Goal: Task Accomplishment & Management: Use online tool/utility

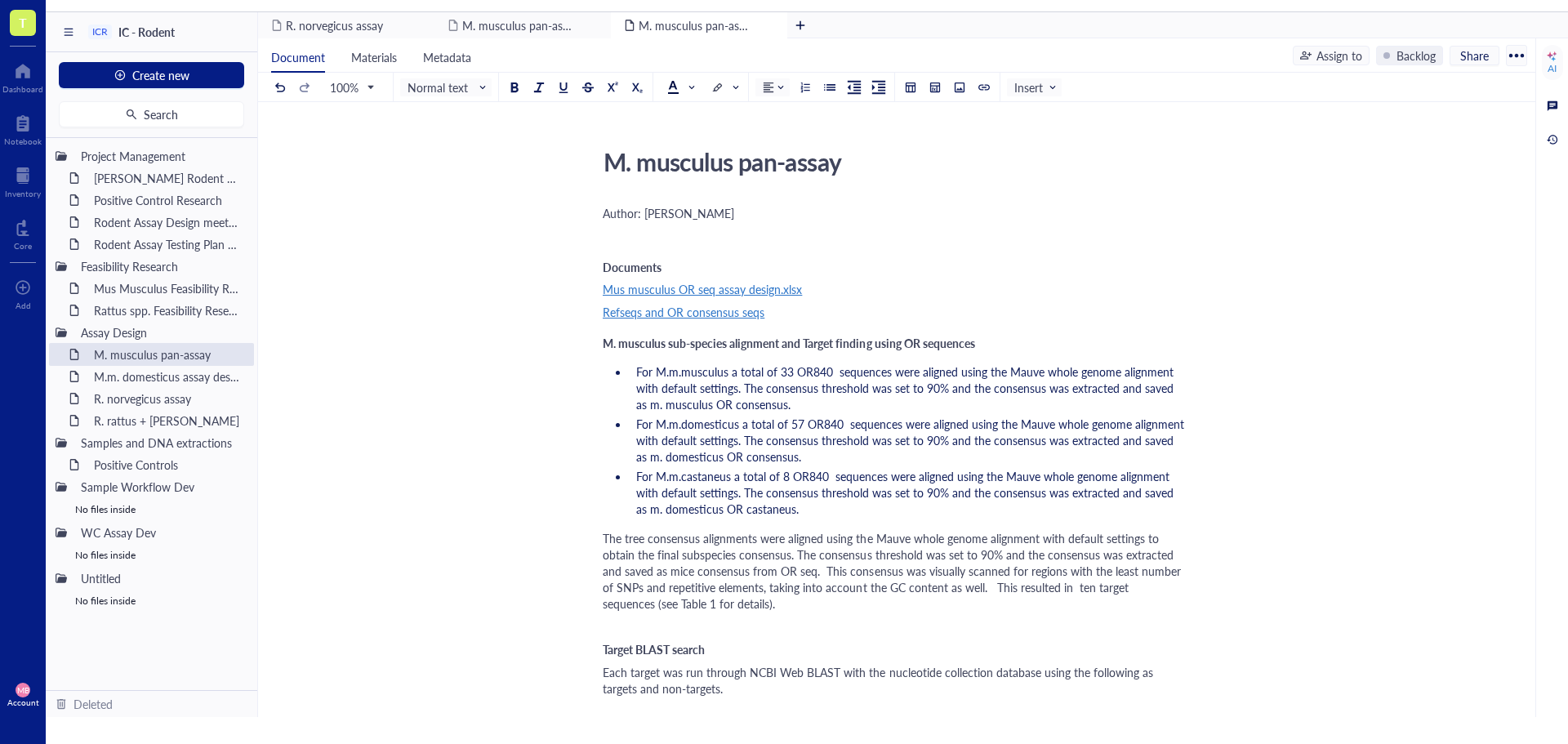
scroll to position [3756, 0]
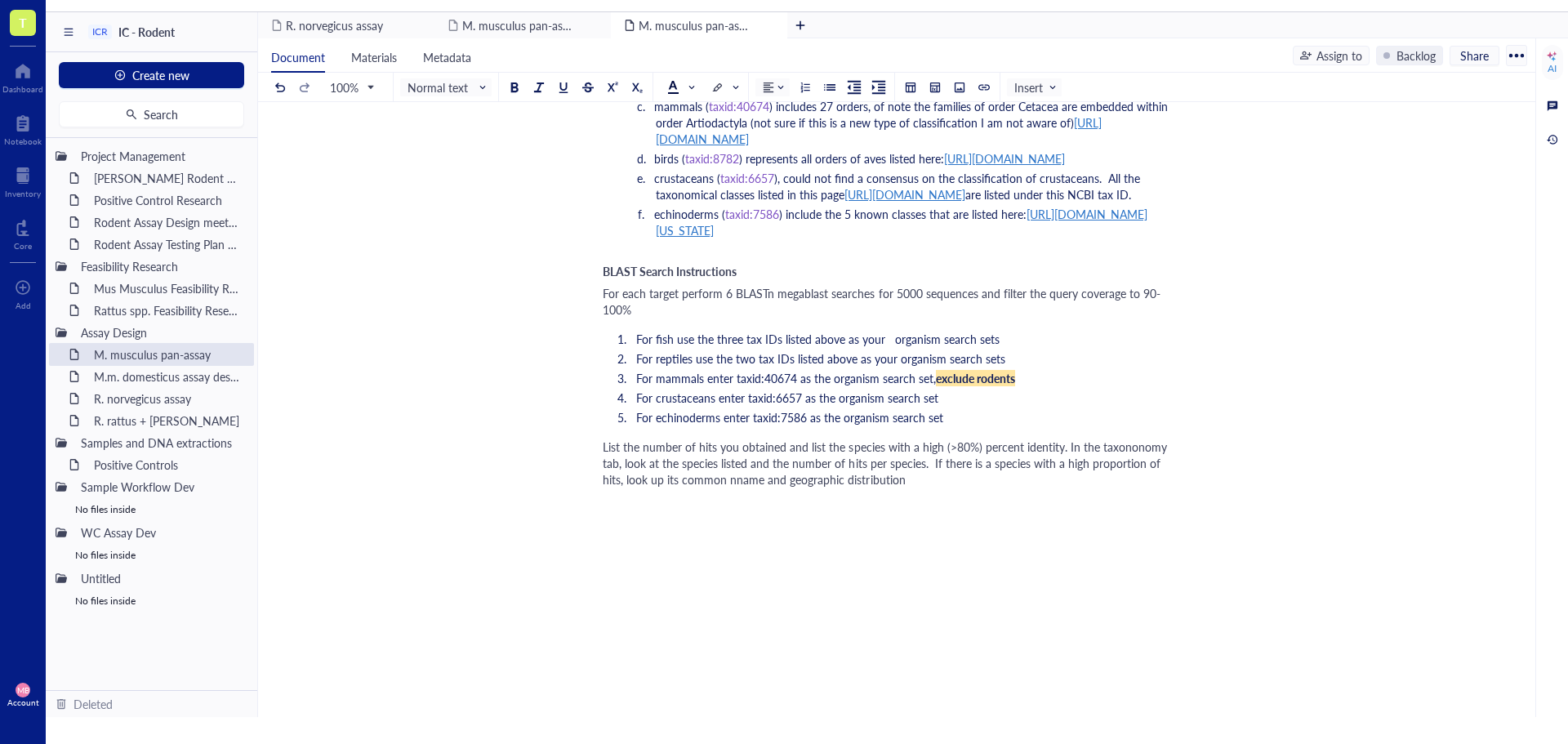
click at [687, 487] on span "List the number of hits you obtained and list the species with a high (>80%) pe…" at bounding box center [886, 462] width 568 height 49
click at [911, 487] on div "List the number of hits you obtained and list the species with a high (>80%) pe…" at bounding box center [893, 462] width 581 height 49
click at [963, 93] on button at bounding box center [959, 87] width 18 height 18
click at [670, 536] on div "Upload a file" at bounding box center [666, 528] width 63 height 18
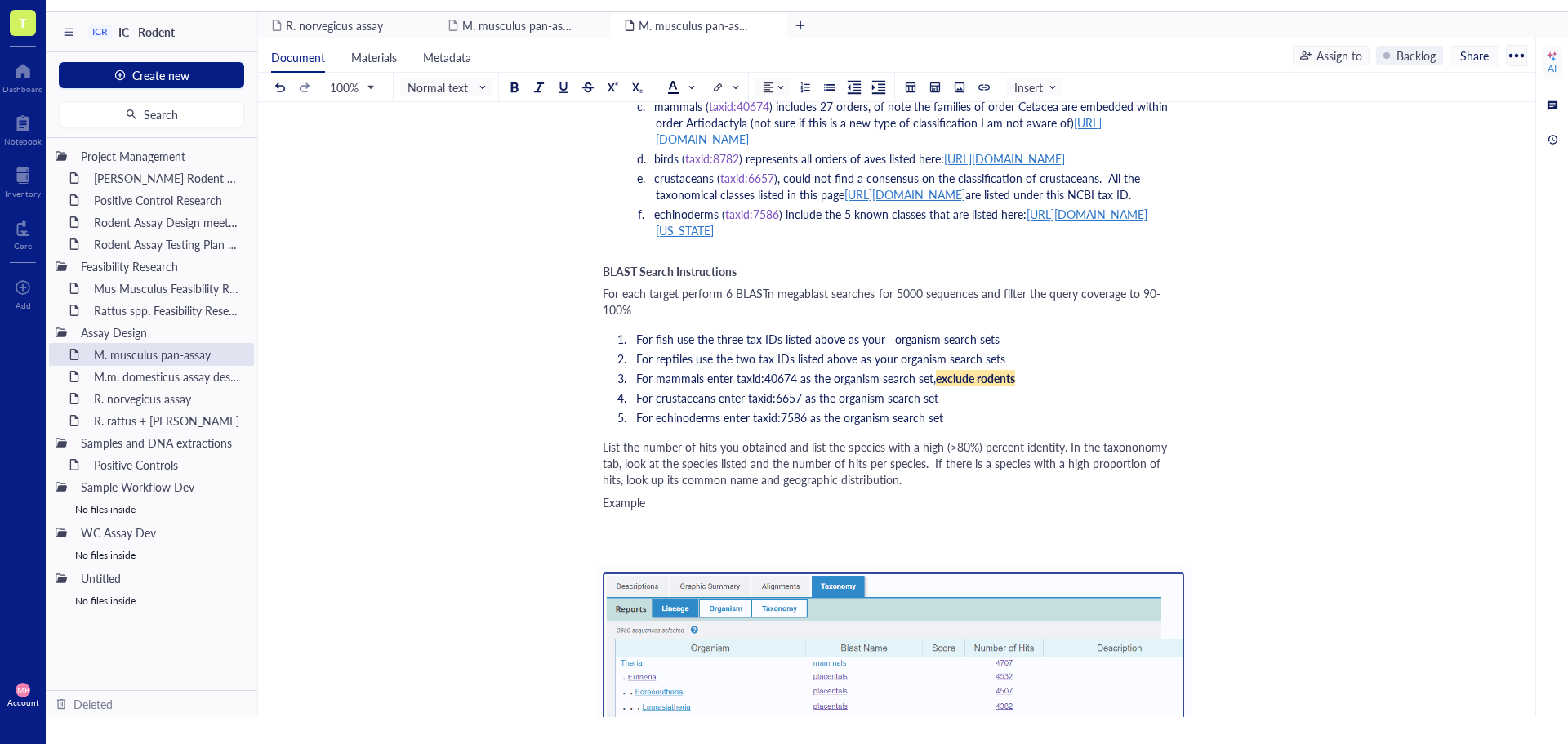
scroll to position [3837, 0]
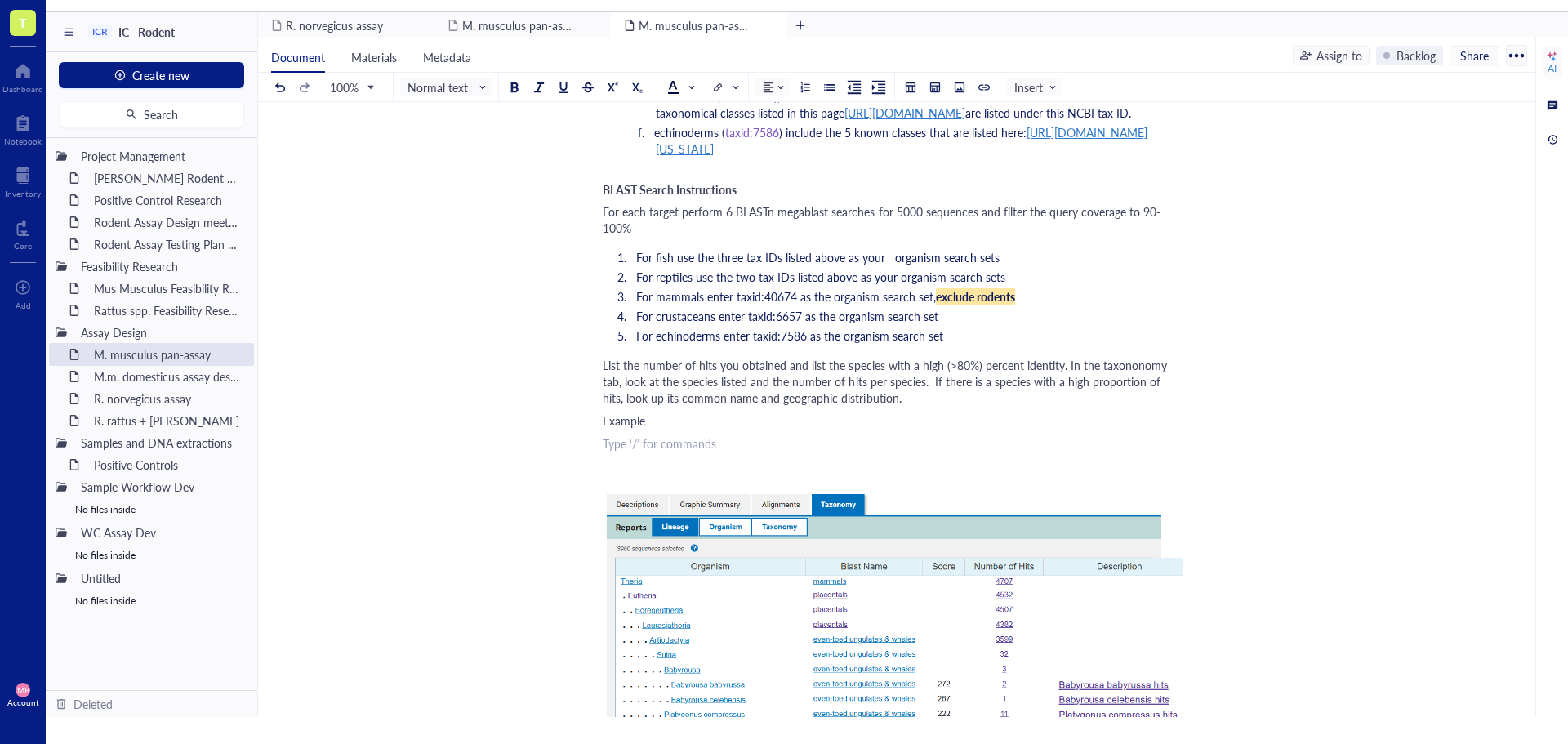
click at [621, 451] on div "﻿ Type ‘/’ for commands" at bounding box center [893, 443] width 581 height 17
click at [614, 475] on div "﻿ Type ‘/’ for commands" at bounding box center [893, 466] width 581 height 17
click at [979, 451] on div "Bos grunniens, 608 hits- Domestic yak, predominant in the Himalayas" at bounding box center [893, 443] width 581 height 17
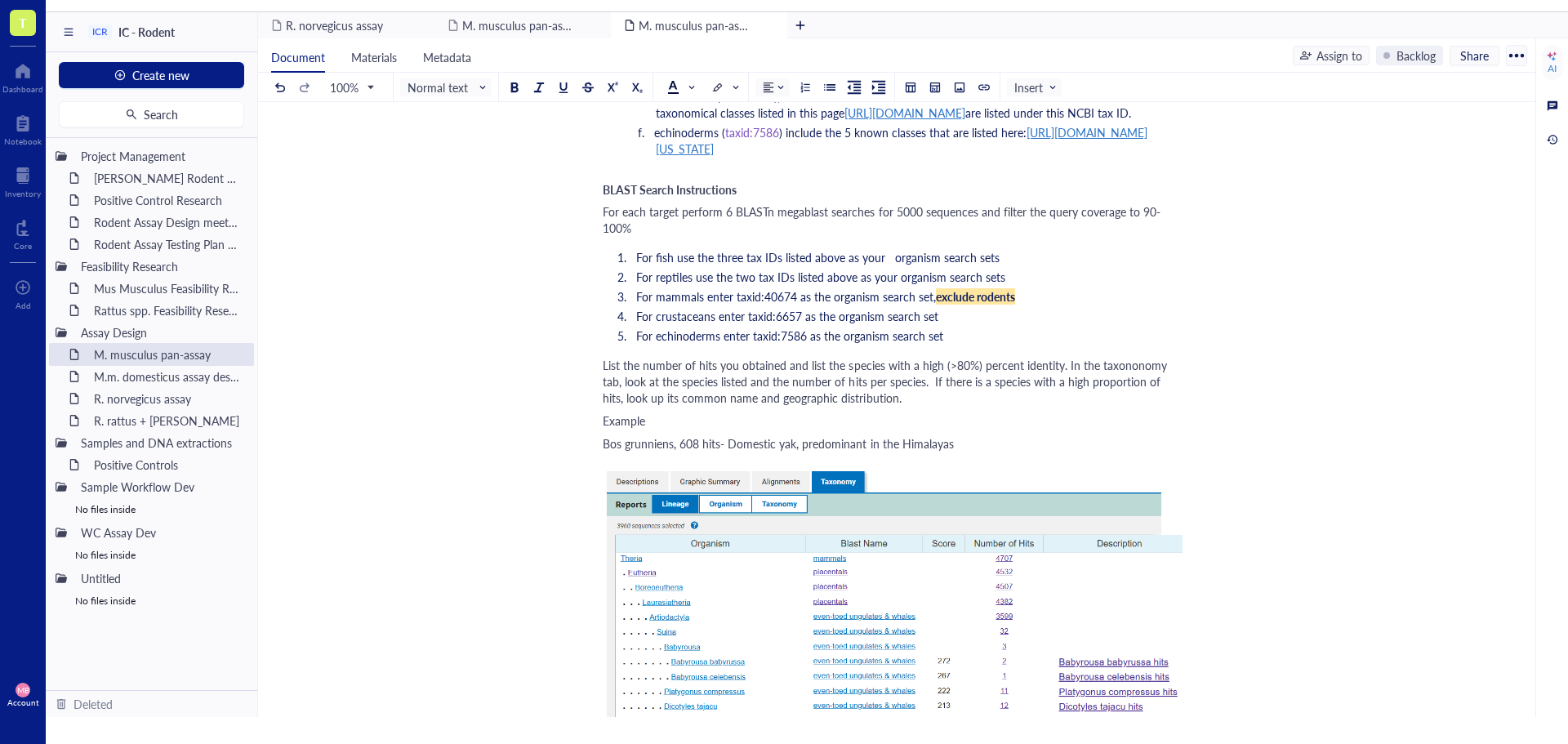
click at [660, 429] on div "Example" at bounding box center [893, 421] width 581 height 17
click at [643, 429] on span "Example" at bounding box center [624, 421] width 42 height 17
click at [566, 86] on div at bounding box center [564, 87] width 12 height 12
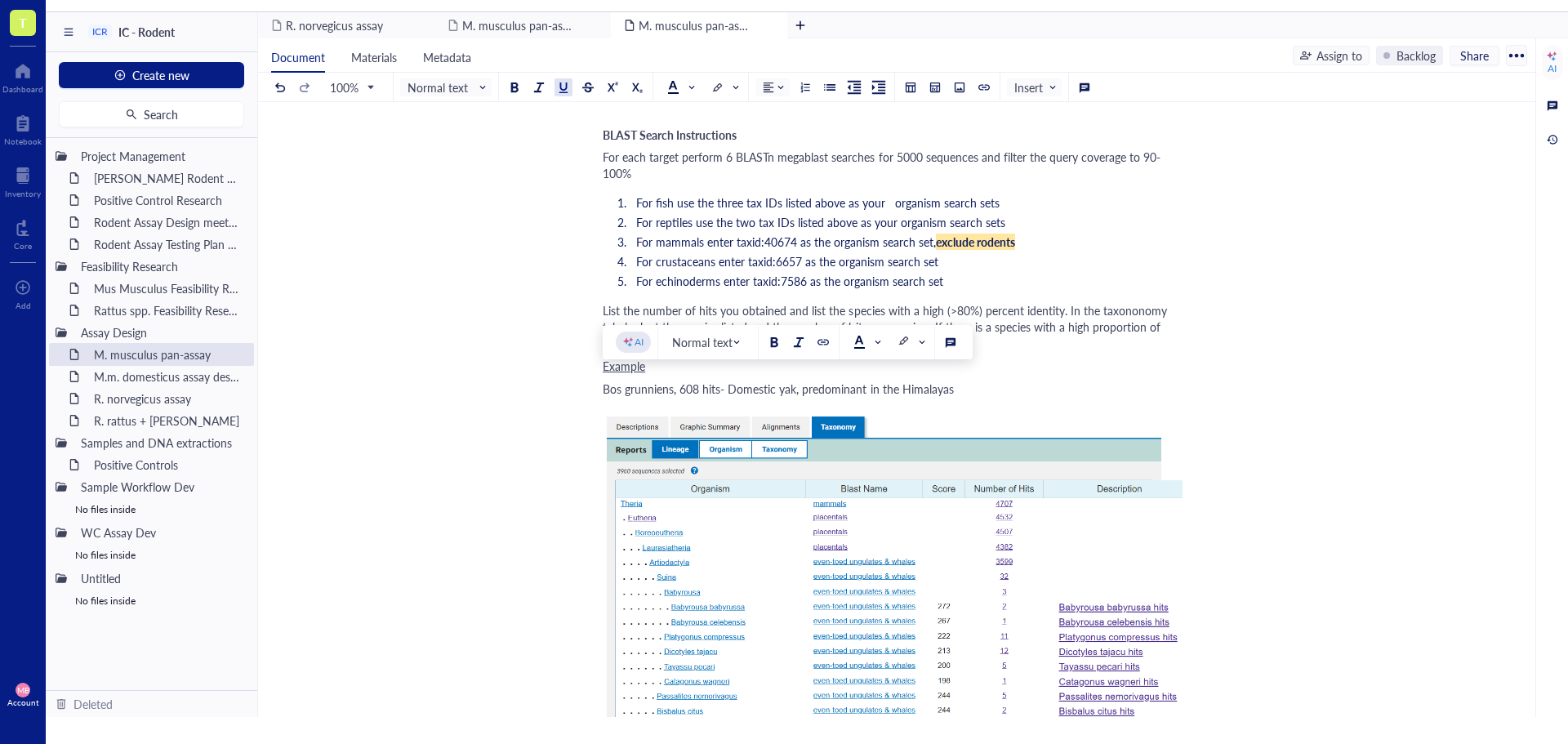
scroll to position [3867, 0]
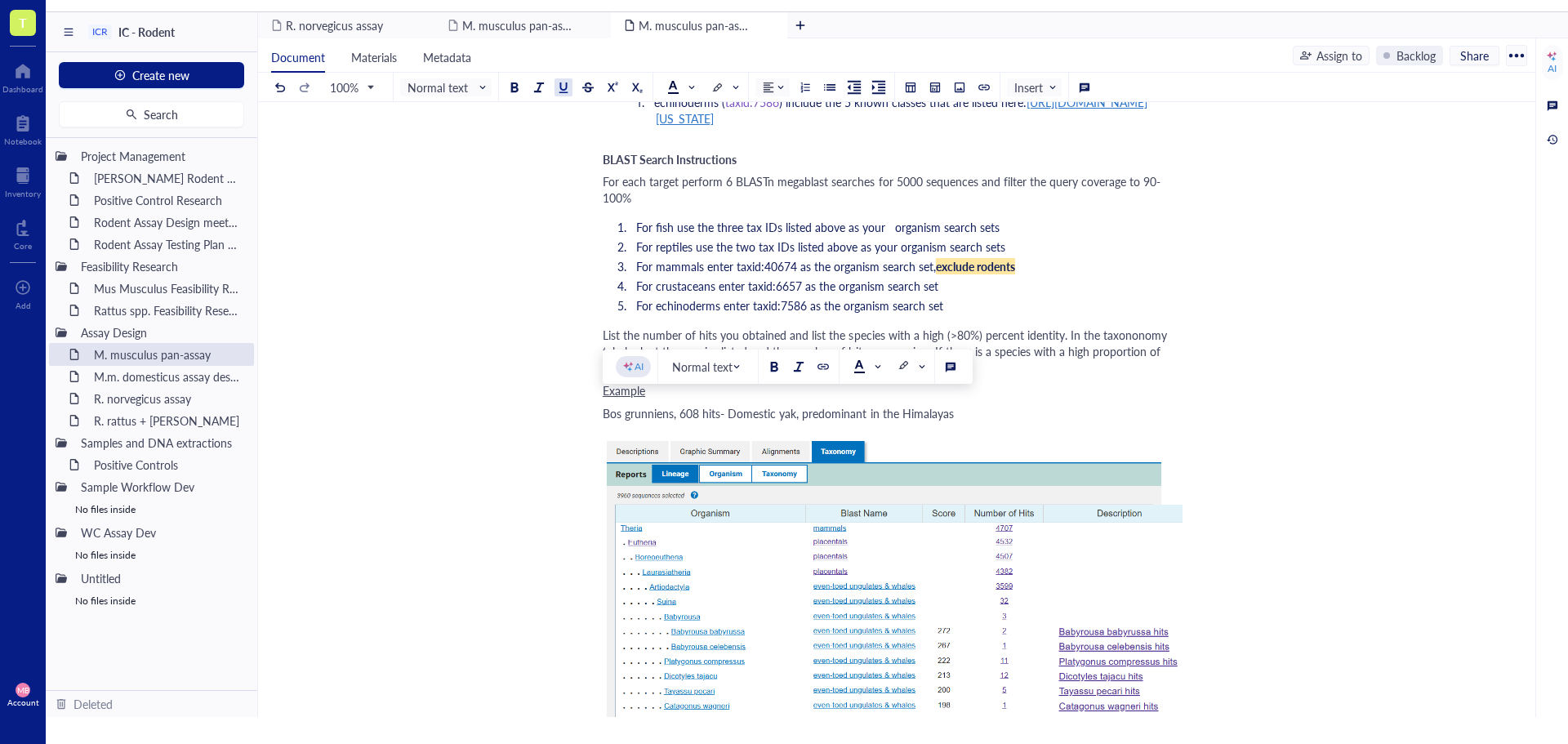
click at [1118, 398] on div "Example" at bounding box center [893, 391] width 581 height 17
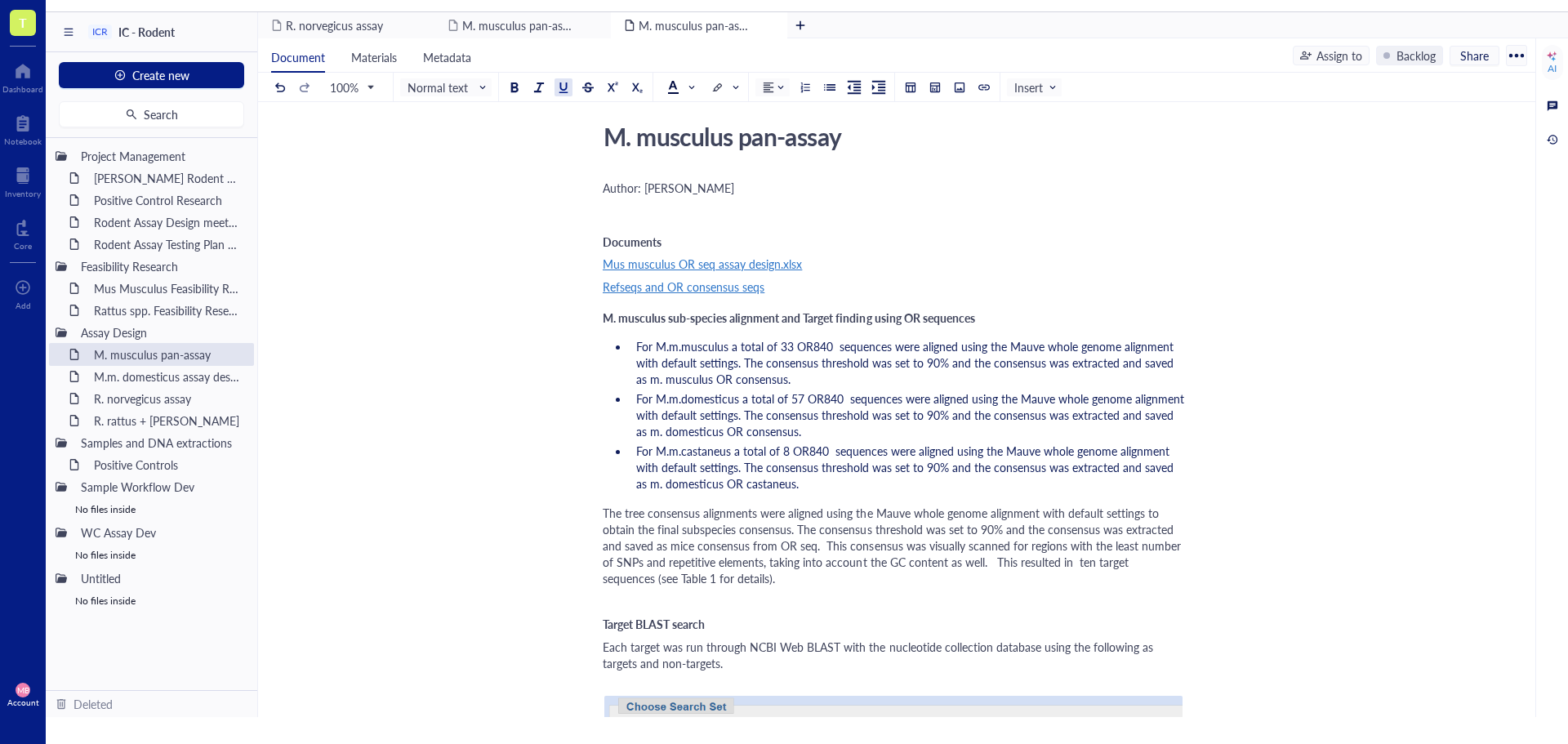
scroll to position [0, 0]
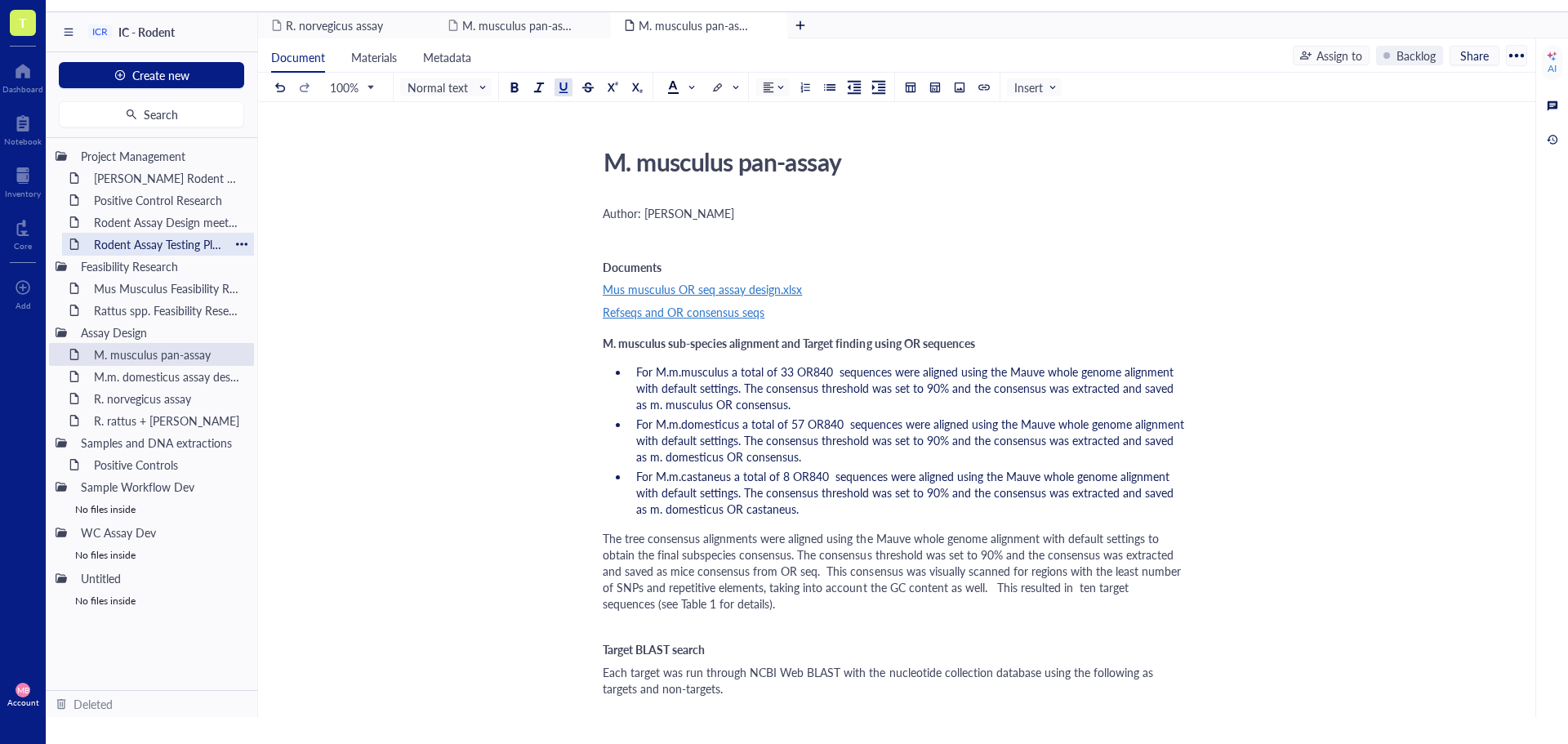
click at [108, 247] on div "Rodent Assay Testing Plan [DATE]" at bounding box center [158, 244] width 143 height 22
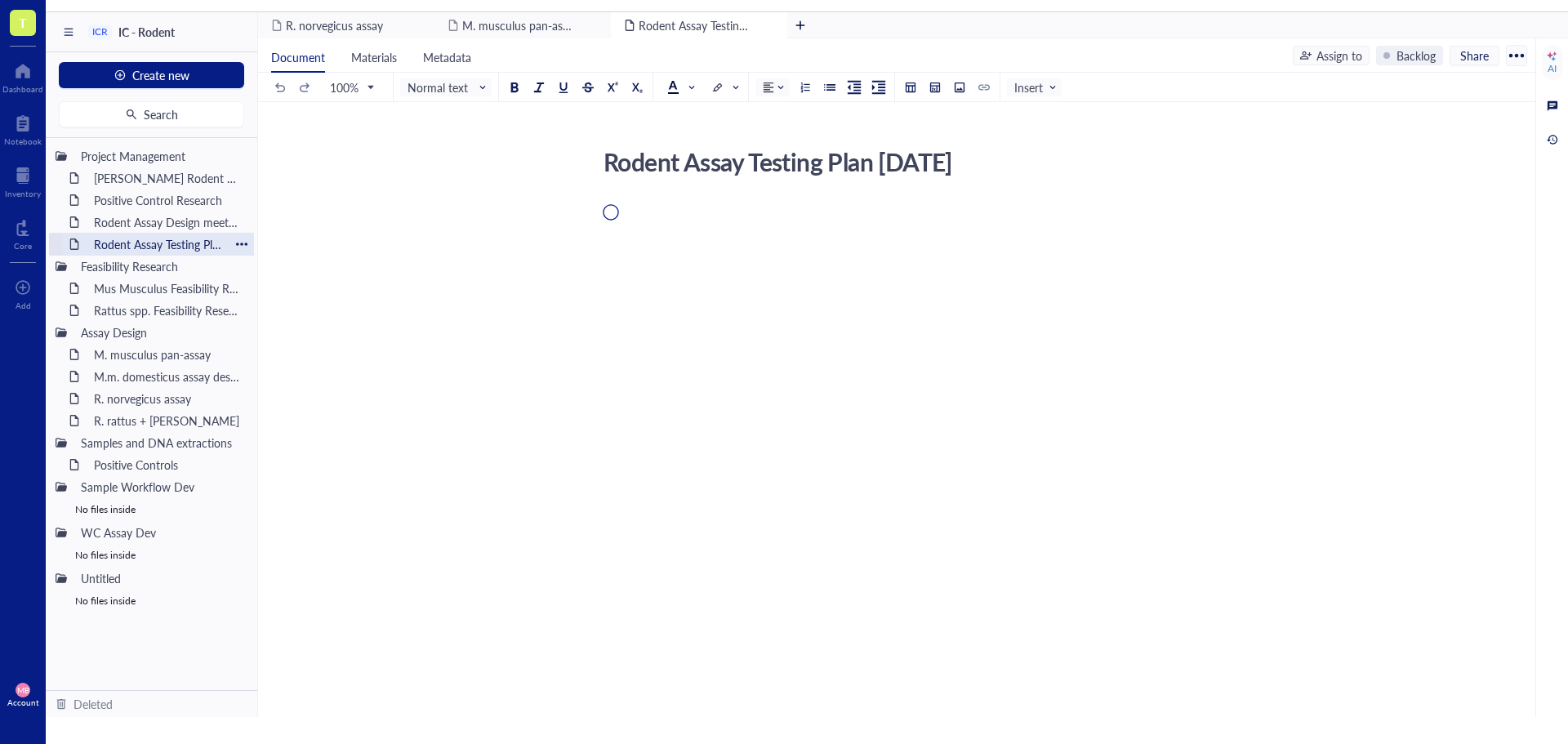
scroll to position [27, 0]
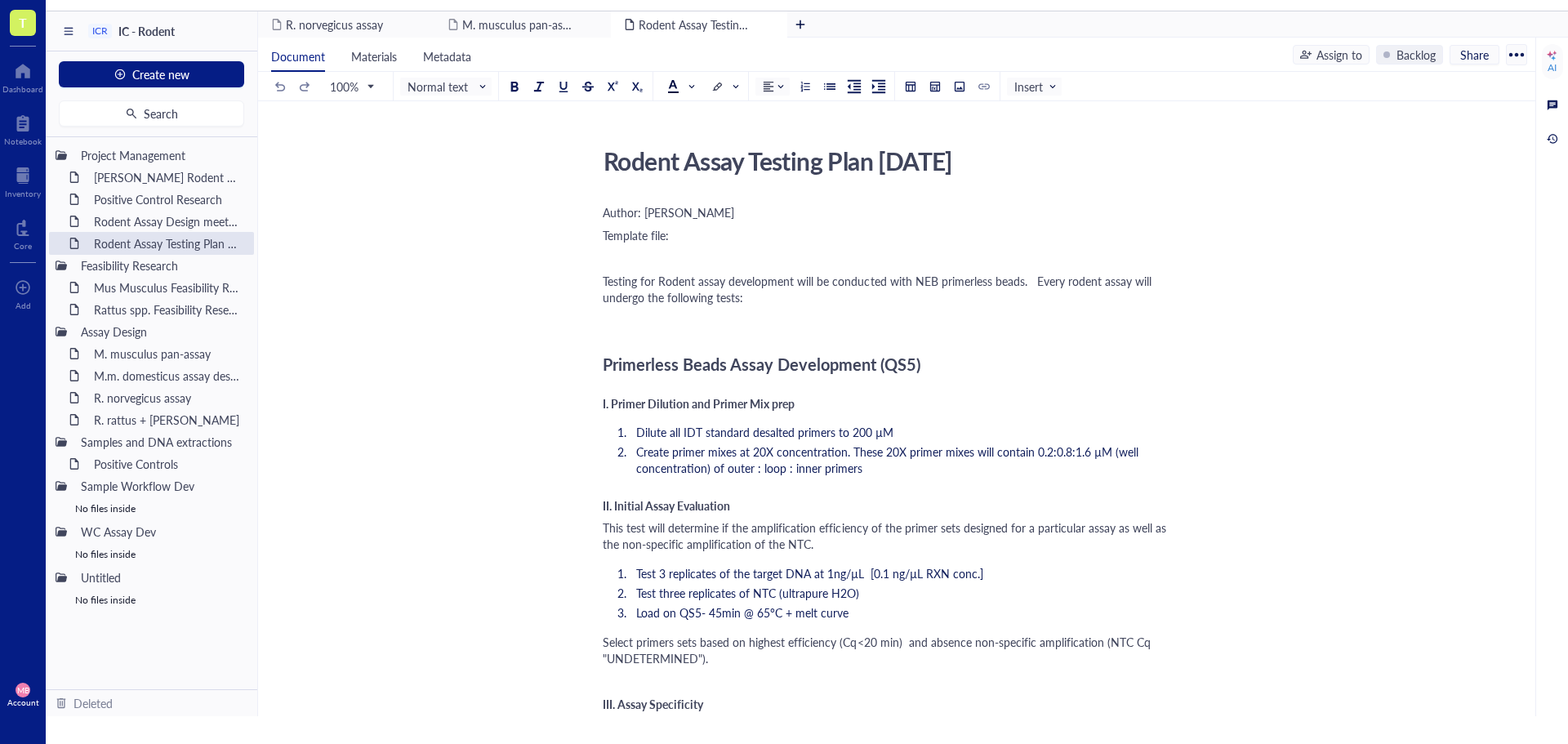
click at [697, 243] on div "Template file:" at bounding box center [893, 235] width 581 height 17
drag, startPoint x: 671, startPoint y: 238, endPoint x: 603, endPoint y: 240, distance: 68.0
click at [603, 240] on span "Template file:" at bounding box center [636, 235] width 67 height 17
click at [604, 239] on span "Template file:" at bounding box center [636, 235] width 67 height 17
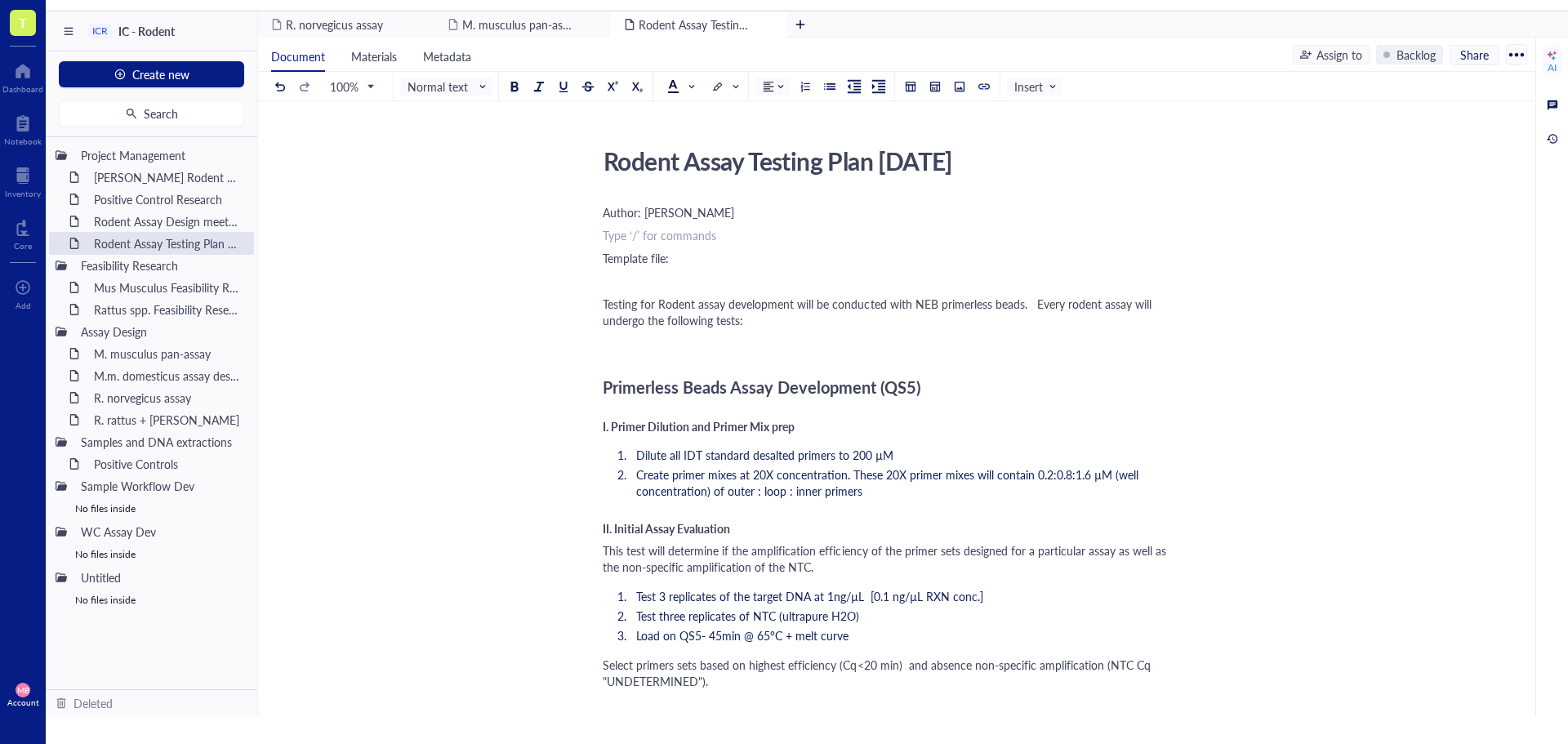
click at [606, 236] on div "﻿ Type ‘/’ for commands" at bounding box center [893, 235] width 581 height 17
click at [693, 236] on span "Rodent Bead calculator.xlsx" at bounding box center [672, 235] width 138 height 17
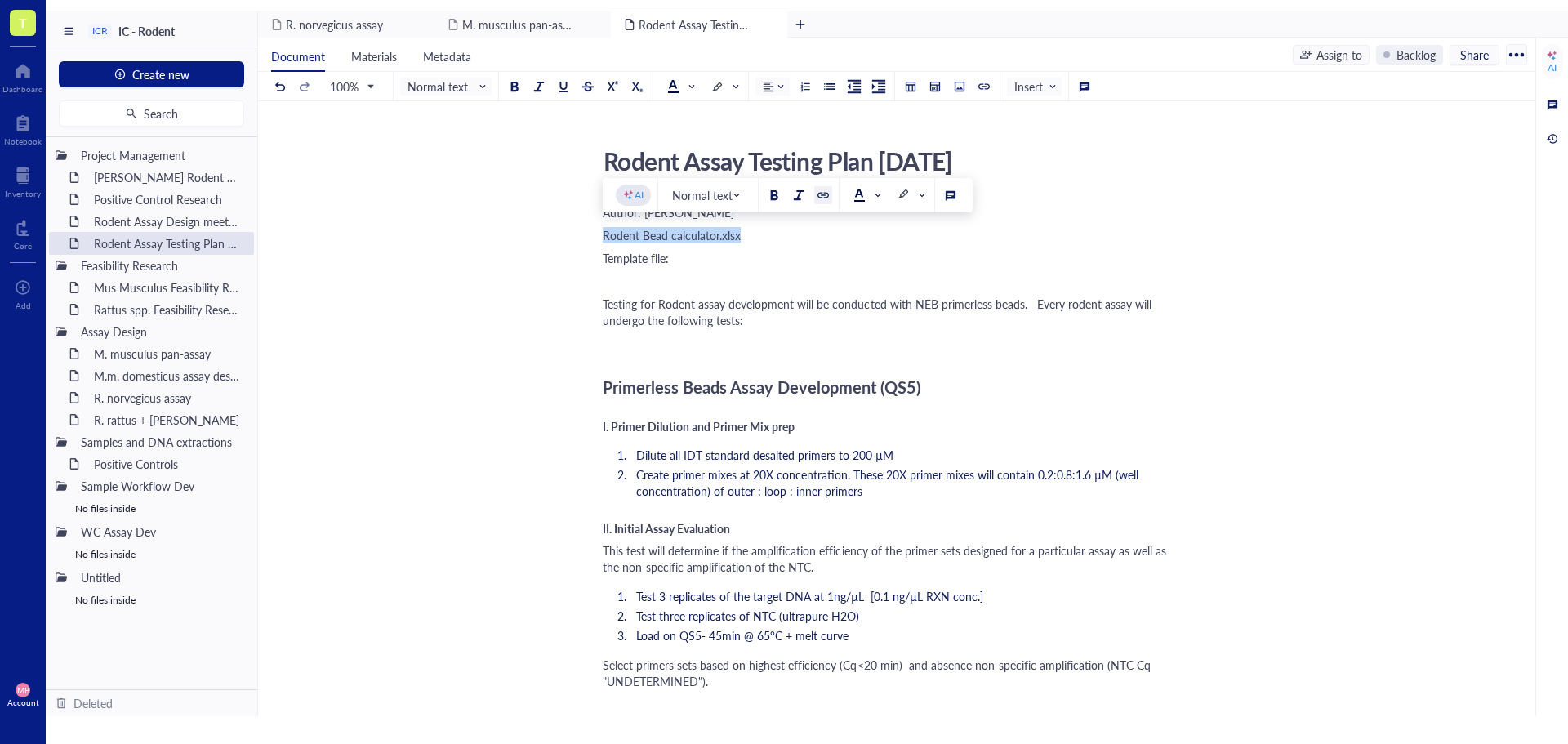
click at [821, 199] on div at bounding box center [823, 195] width 12 height 12
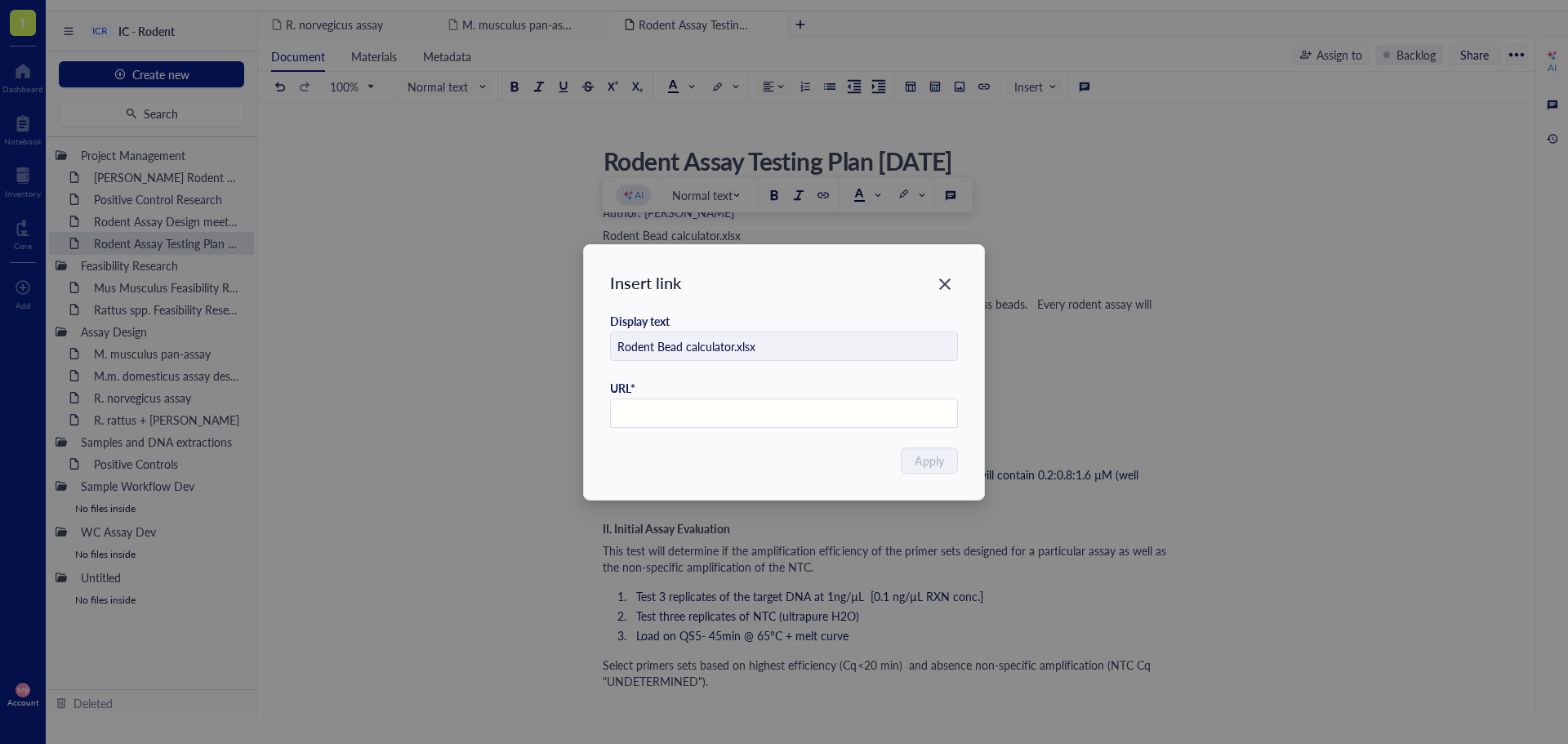
paste input "[URL][DOMAIN_NAME]"
type input "[URL][DOMAIN_NAME]"
click at [921, 455] on span "Apply" at bounding box center [929, 461] width 29 height 18
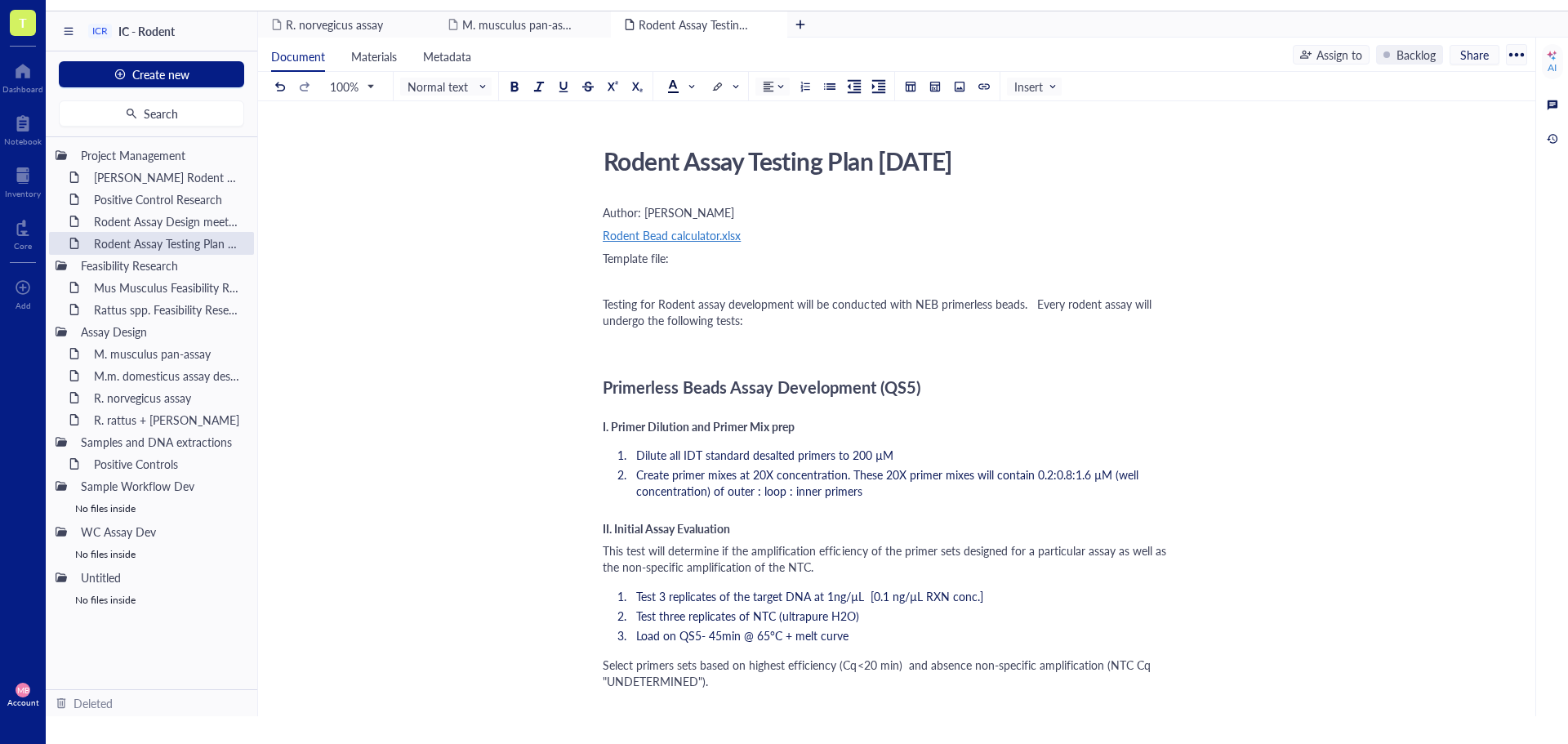
click at [675, 262] on div "Template file:" at bounding box center [893, 259] width 581 height 17
